Goal: Find specific page/section: Find specific page/section

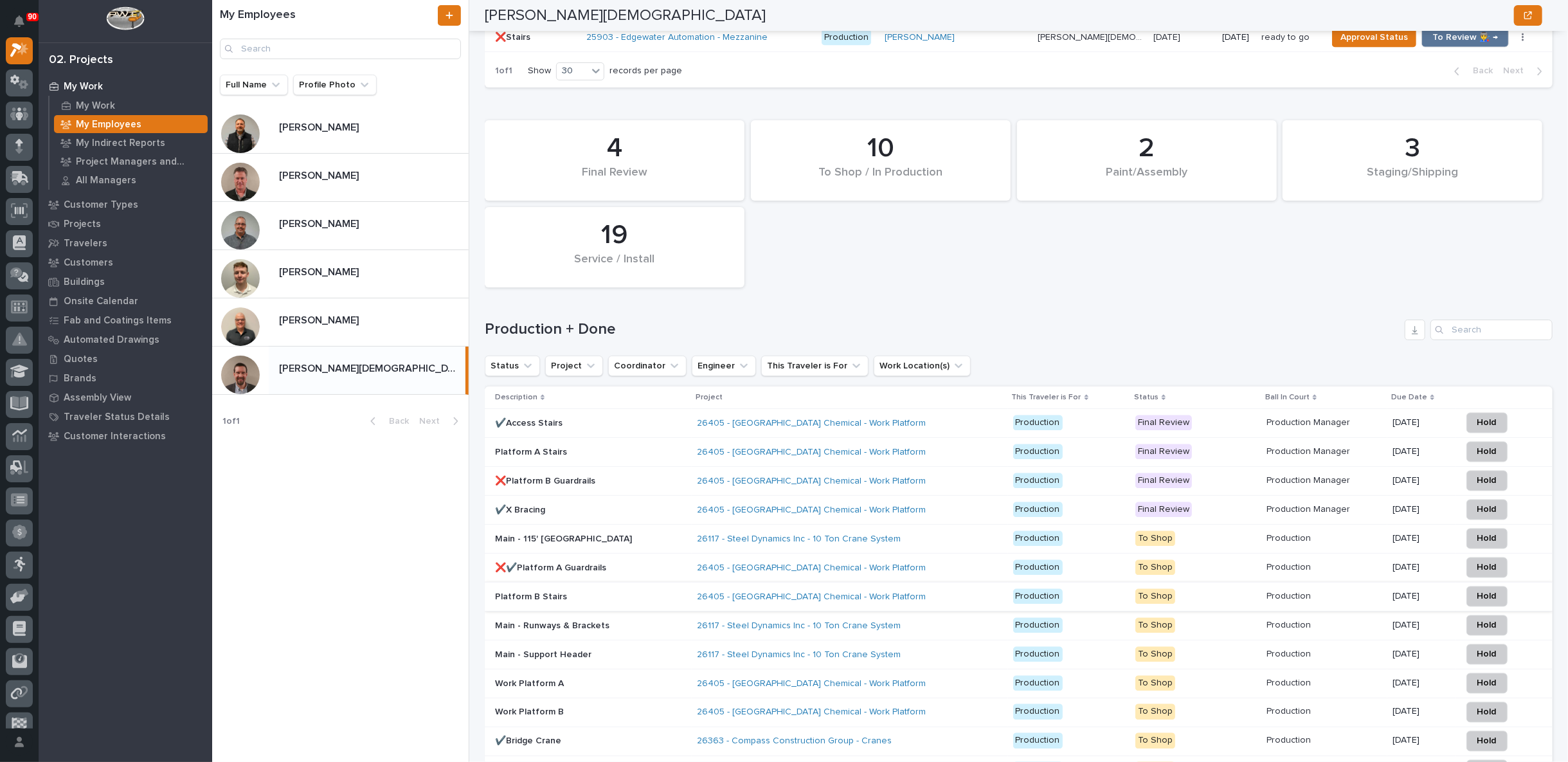
scroll to position [1786, 0]
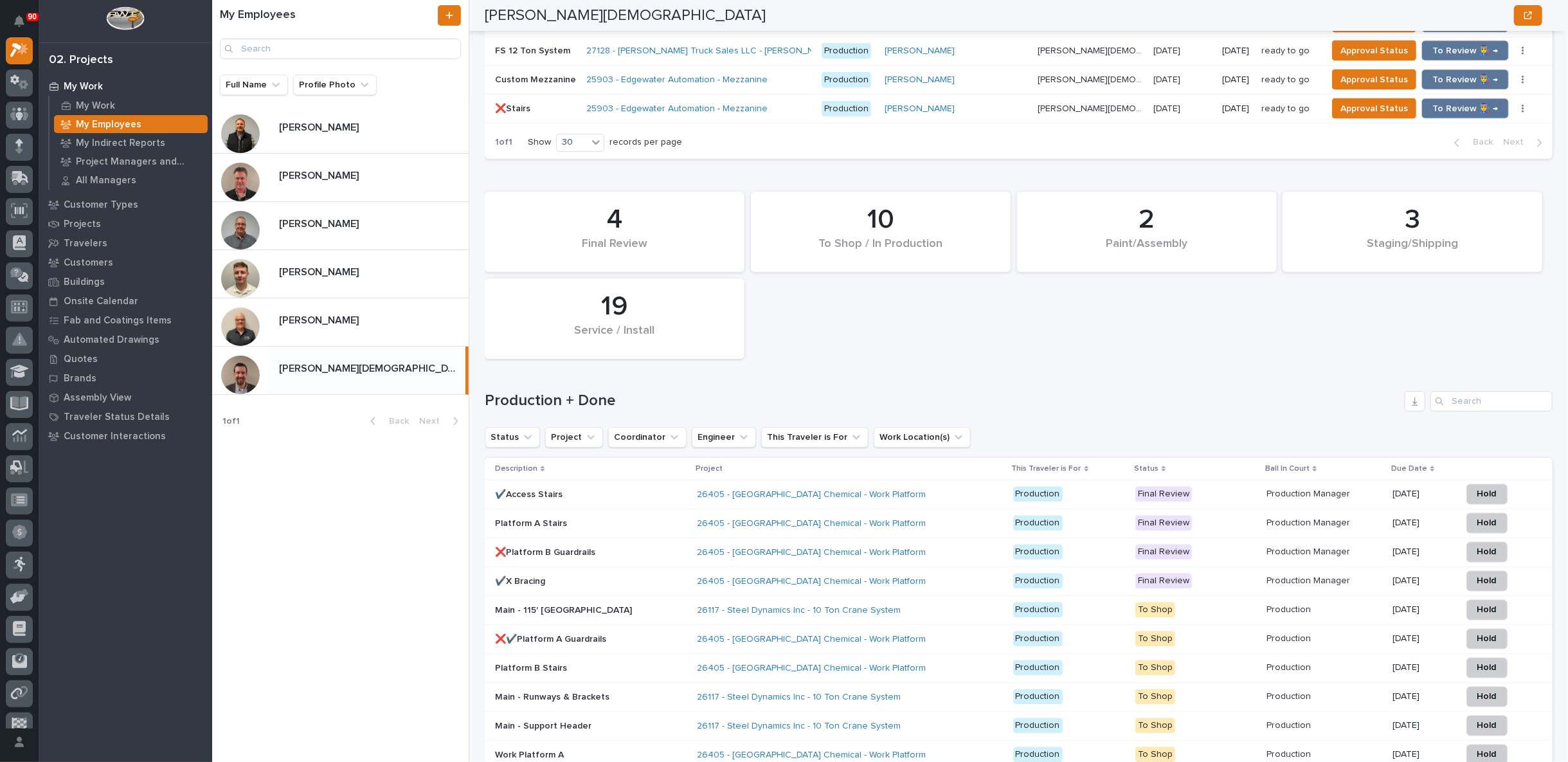
click at [621, 576] on p "✔️X Bracing" at bounding box center [590, 582] width 191 height 11
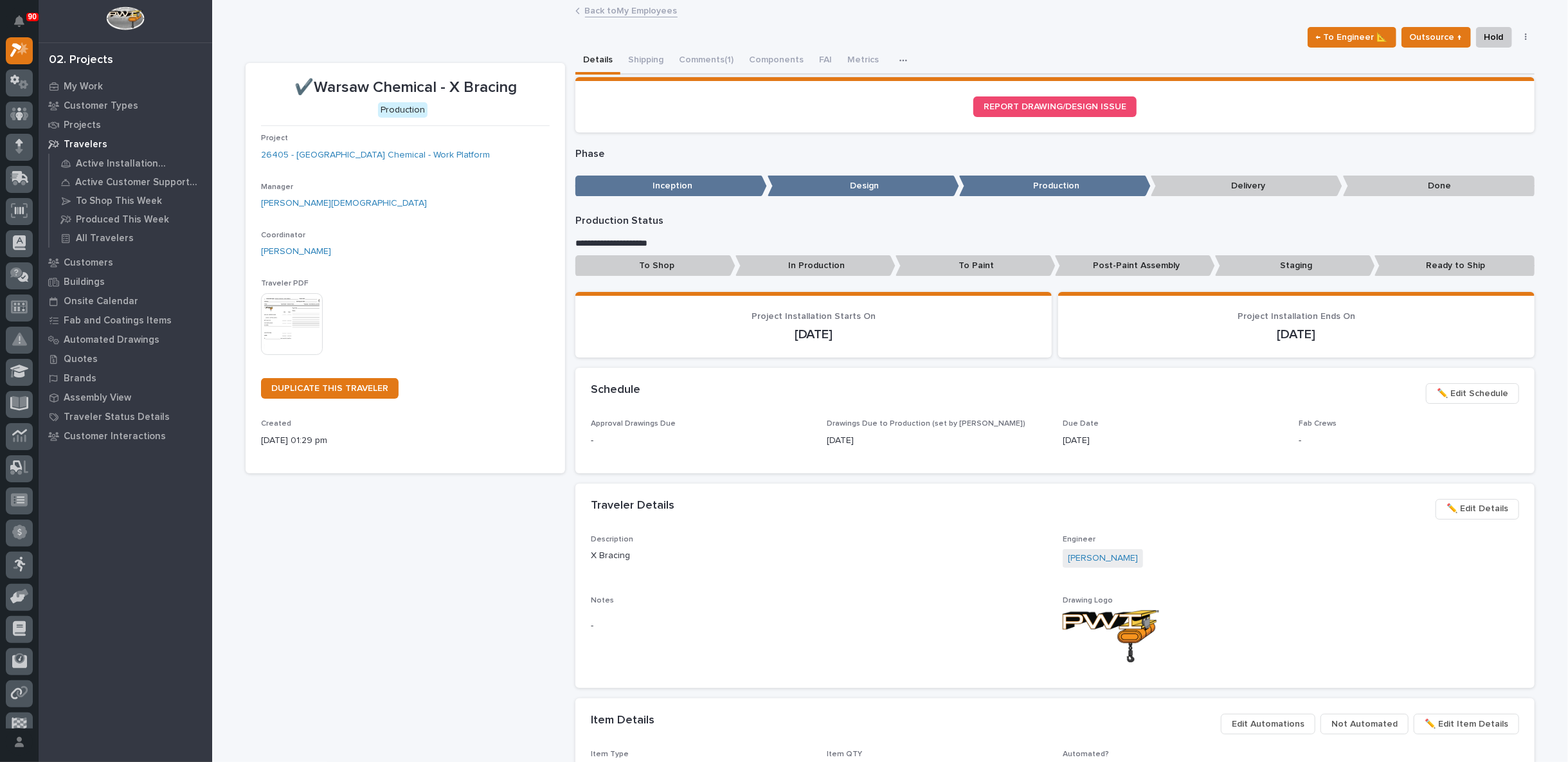
click at [633, 11] on link "Back to My Employees" at bounding box center [631, 10] width 93 height 15
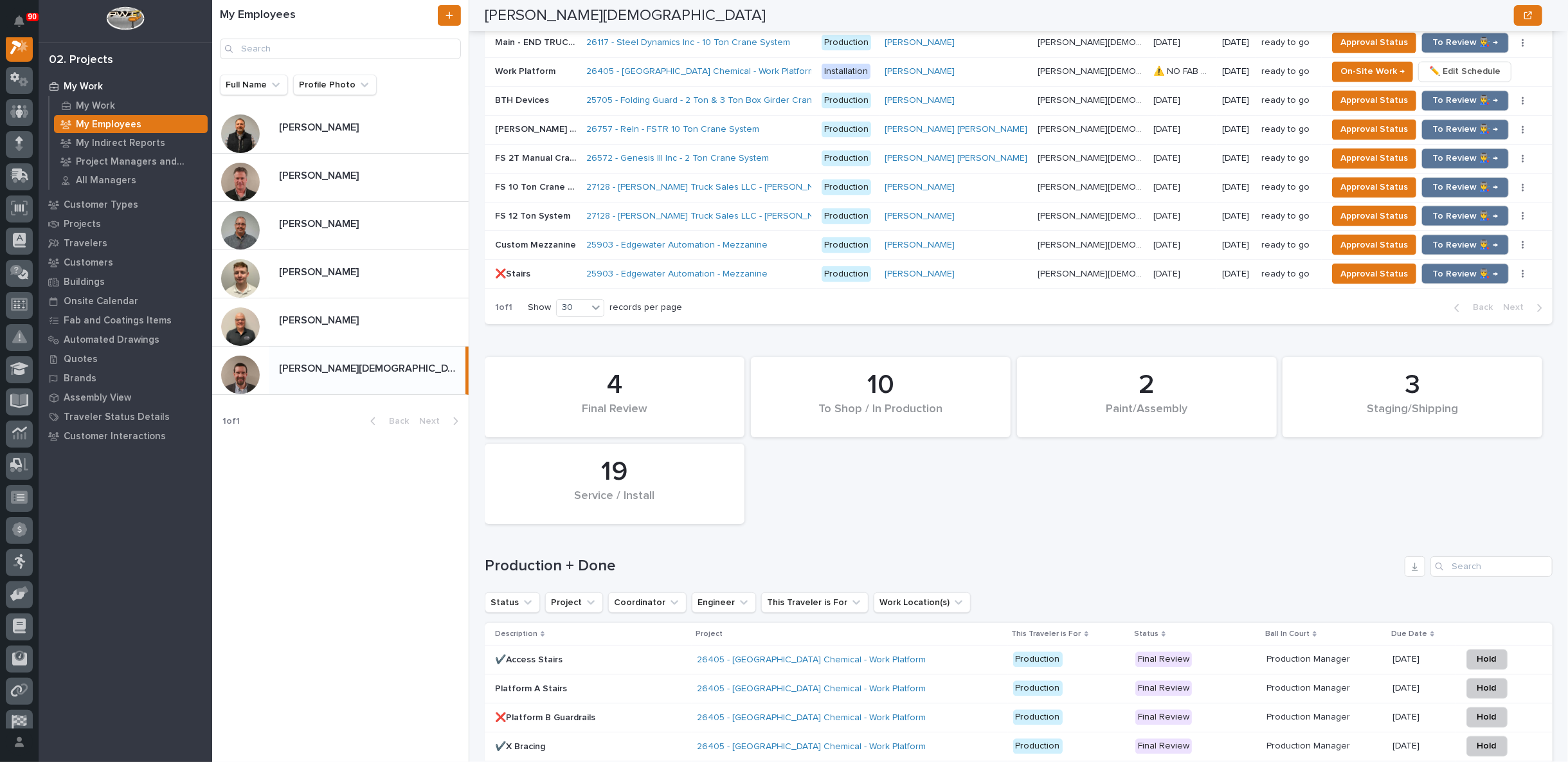
scroll to position [1786, 0]
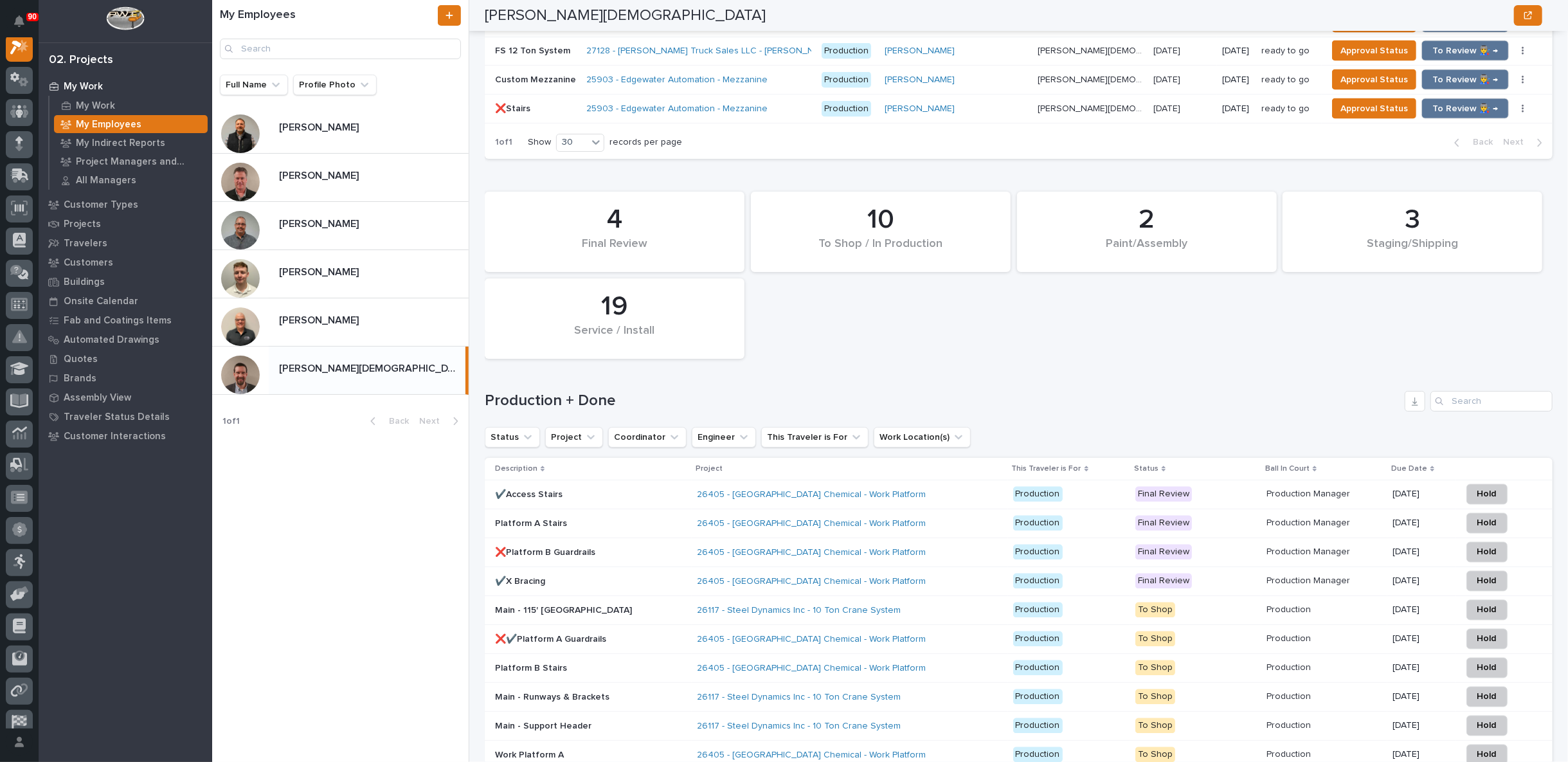
click at [597, 490] on p "✔️Access Stairs" at bounding box center [590, 495] width 191 height 11
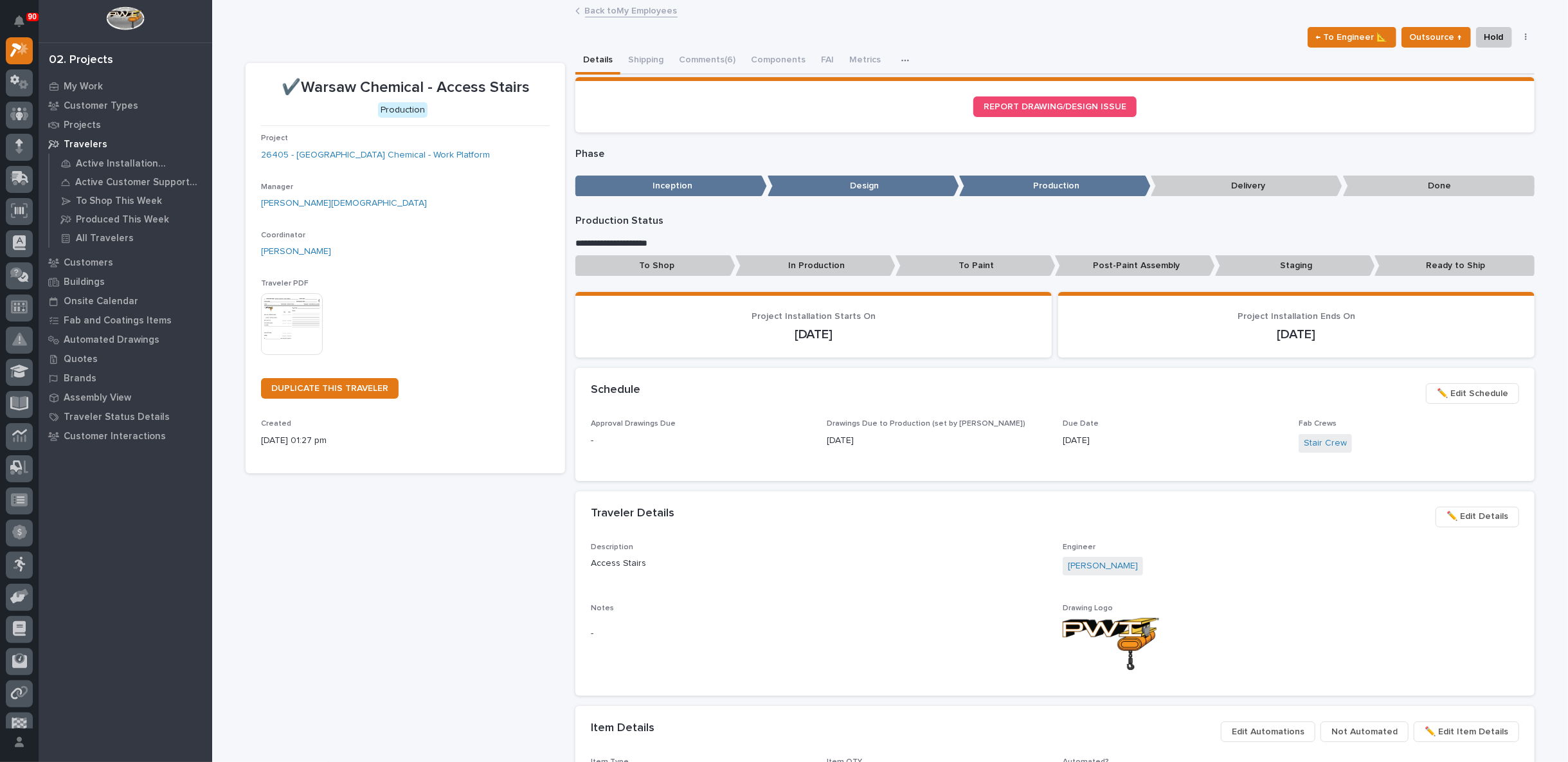
click at [643, 10] on link "Back to My Employees" at bounding box center [631, 10] width 93 height 15
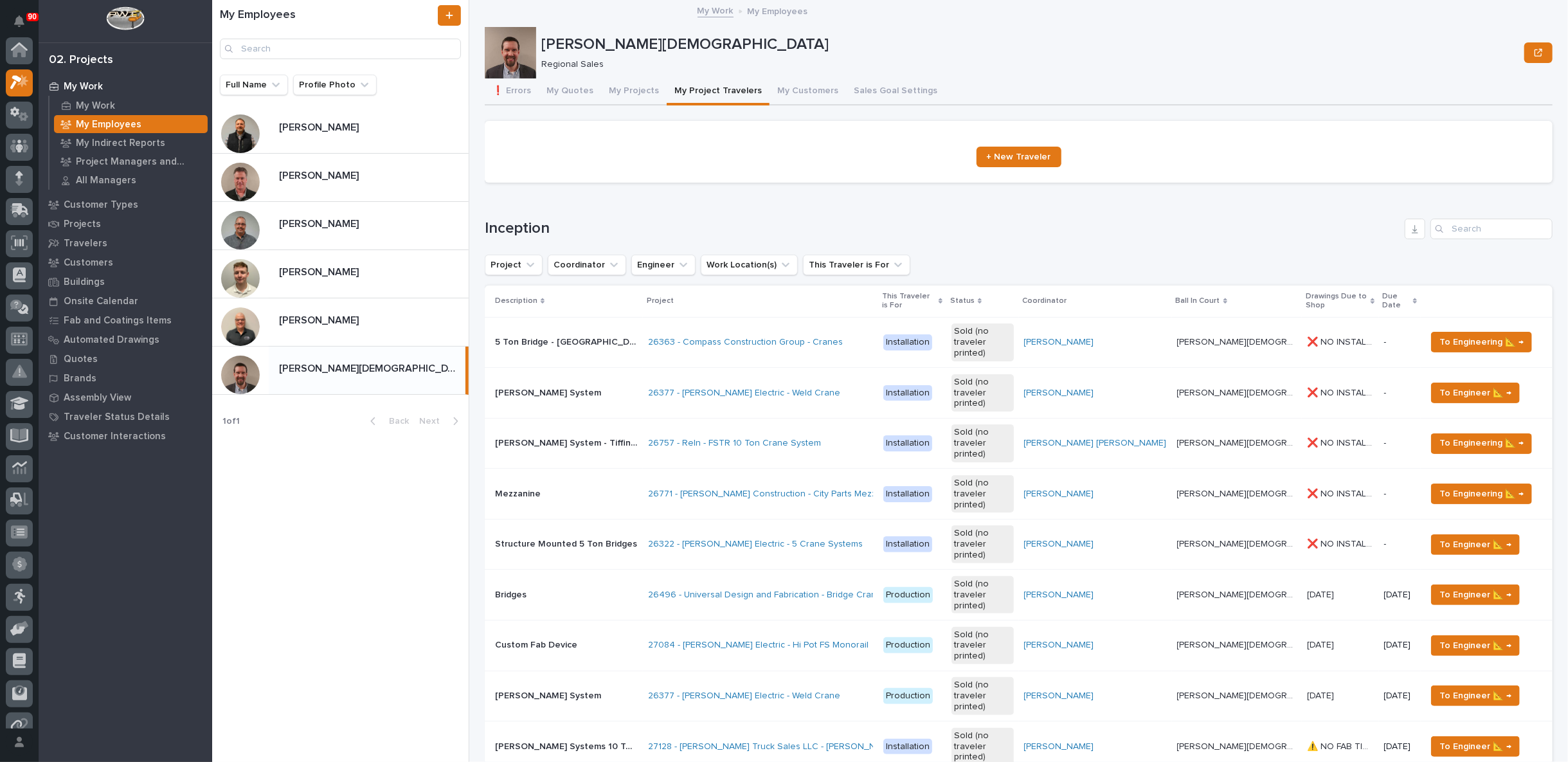
scroll to position [34, 0]
